Goal: Navigation & Orientation: Understand site structure

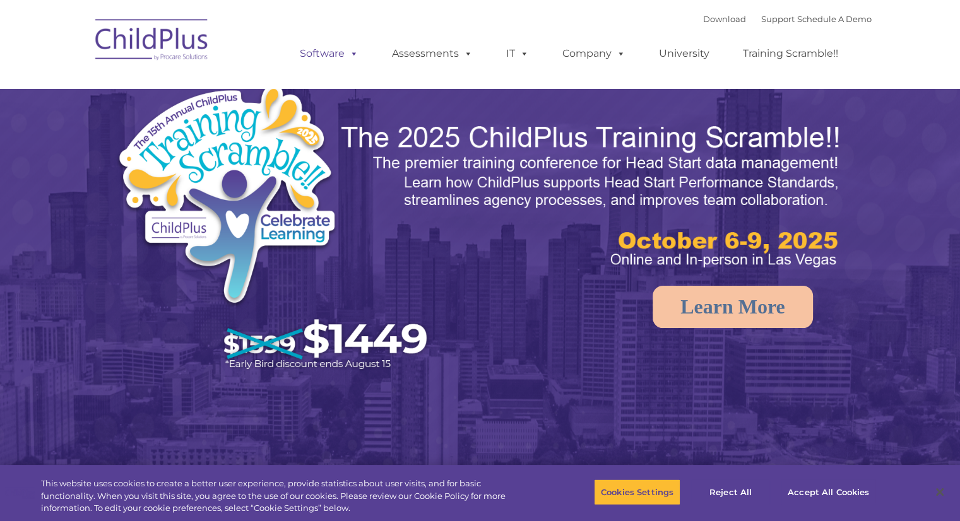
select select "MEDIUM"
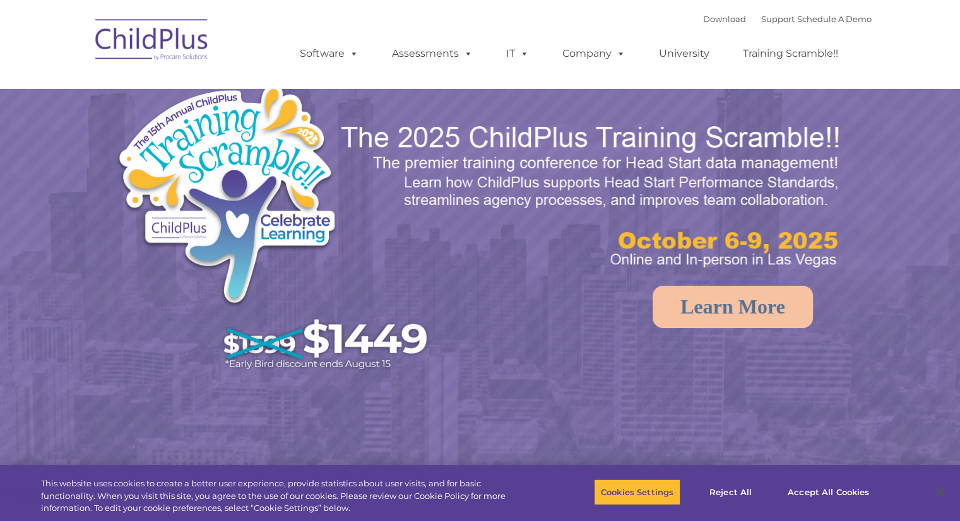
select select "MEDIUM"
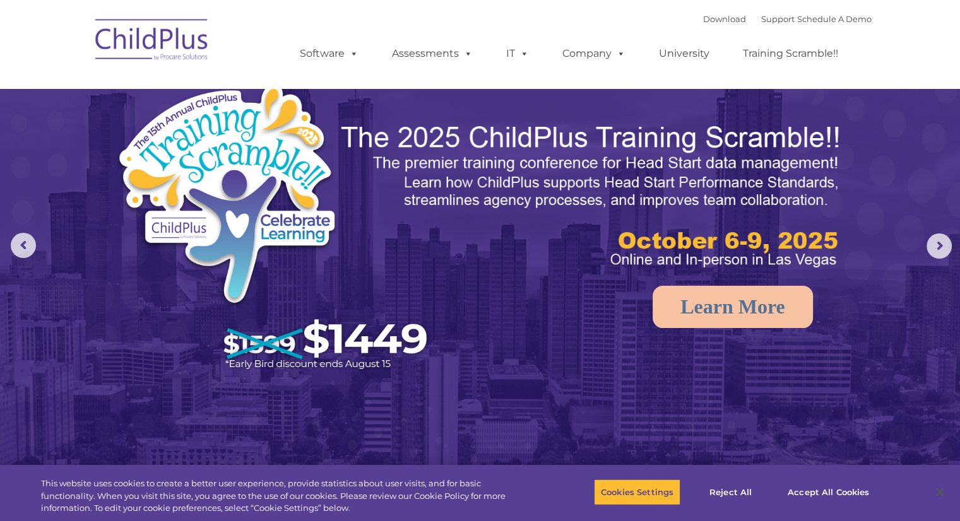
click at [920, 54] on nav "Download Support | Schedule A Demo  MENU MENU Software ChildPlus: The original…" at bounding box center [480, 44] width 960 height 88
click at [177, 33] on img at bounding box center [152, 41] width 126 height 63
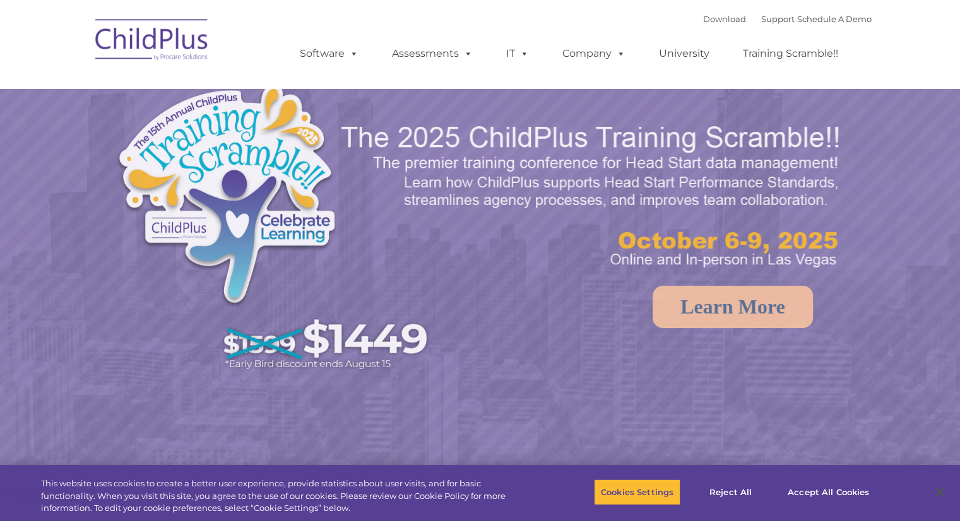
select select "MEDIUM"
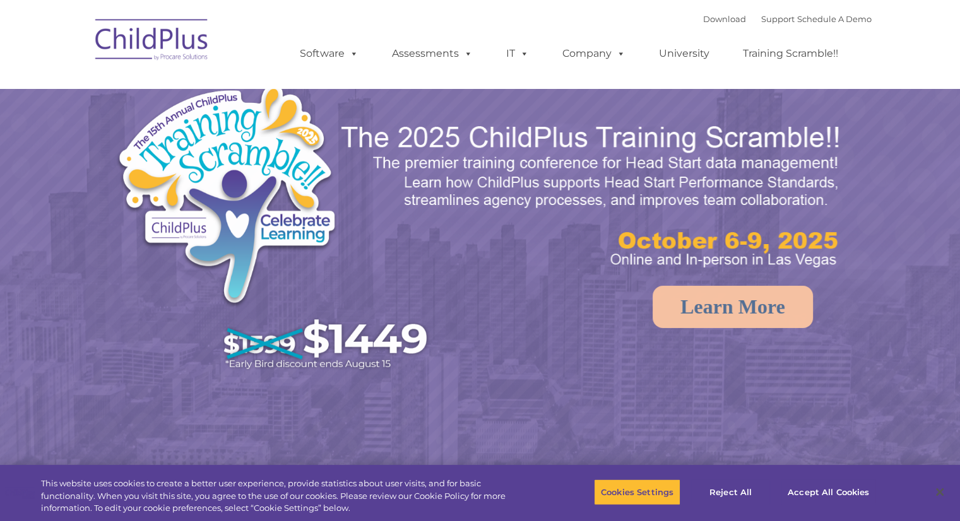
select select "MEDIUM"
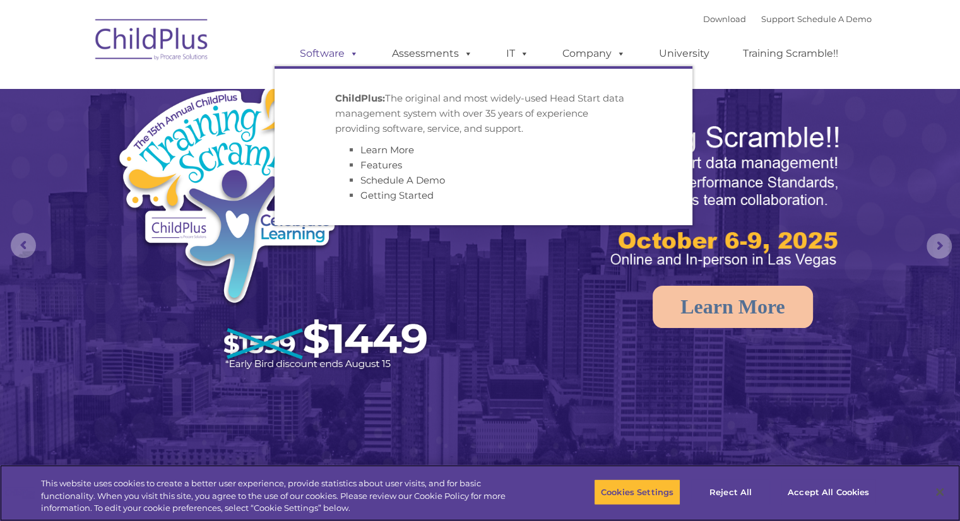
click at [348, 56] on span at bounding box center [352, 53] width 14 height 12
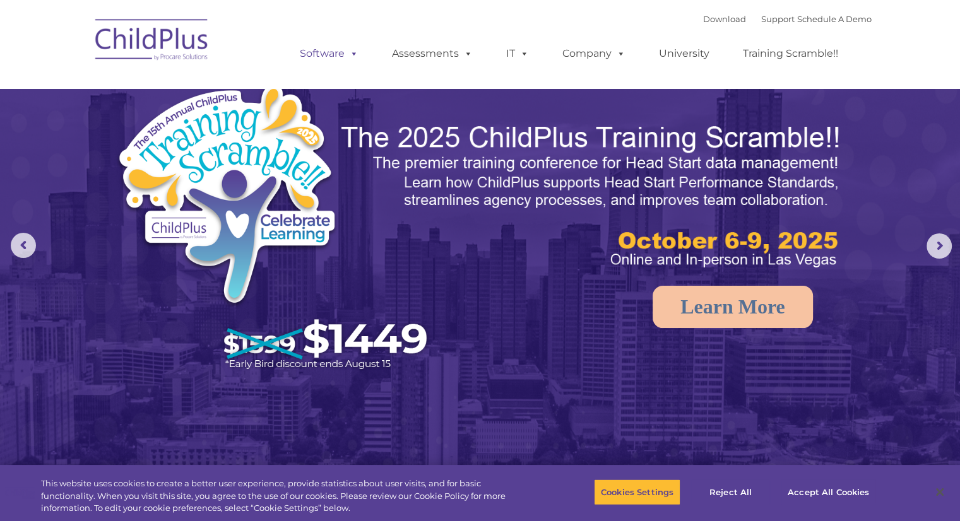
click at [350, 52] on span at bounding box center [352, 53] width 14 height 12
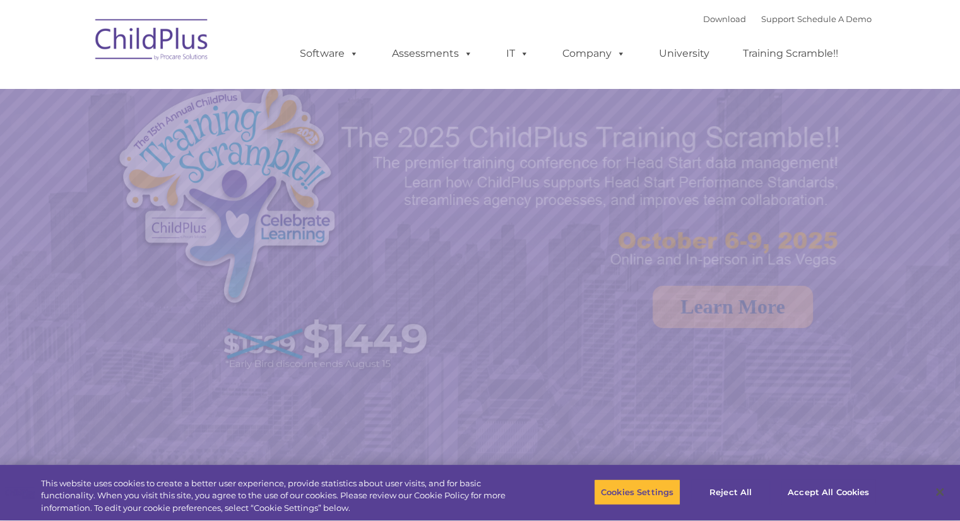
select select "MEDIUM"
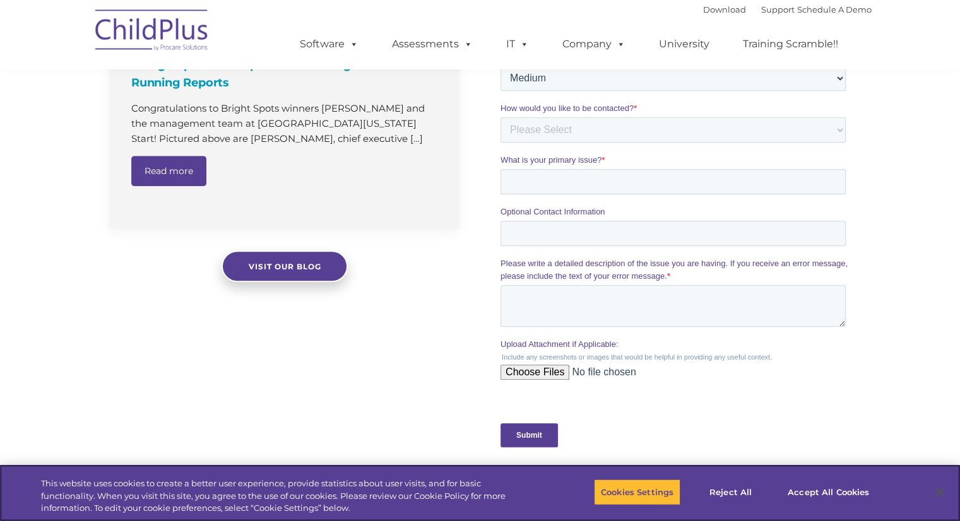
scroll to position [997, 0]
